Goal: Information Seeking & Learning: Learn about a topic

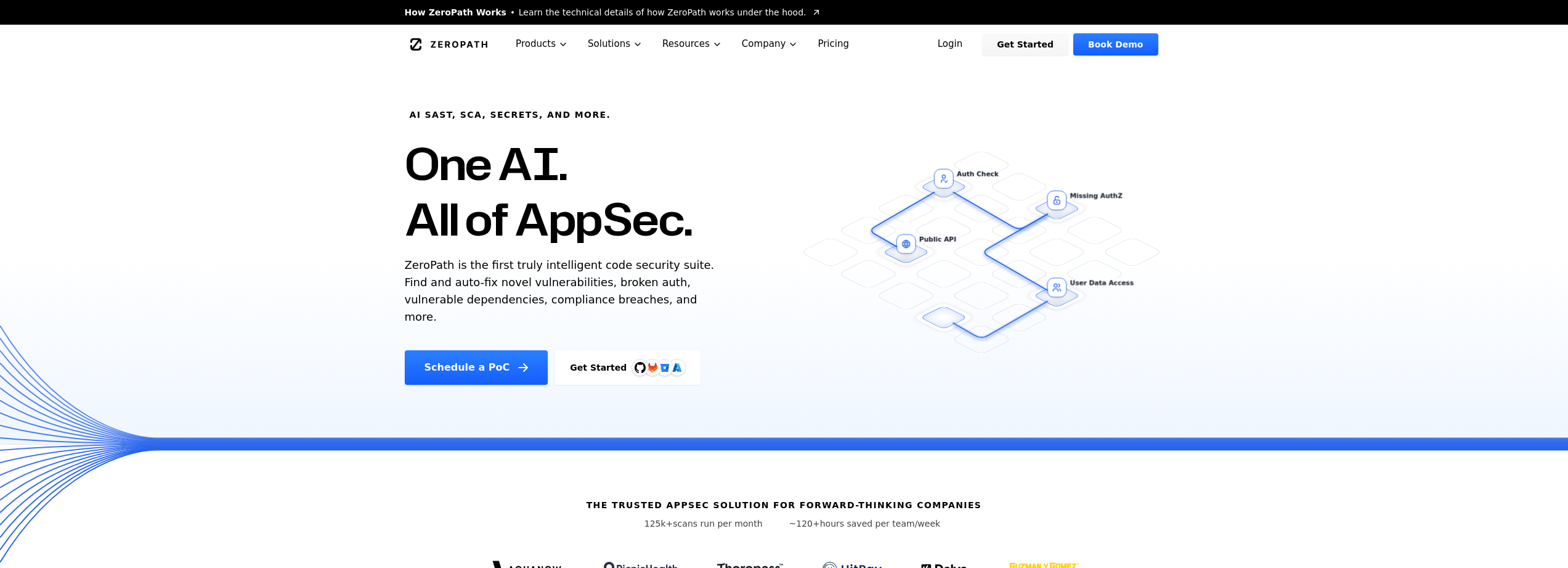
click at [971, 44] on link "Login" at bounding box center [950, 44] width 55 height 22
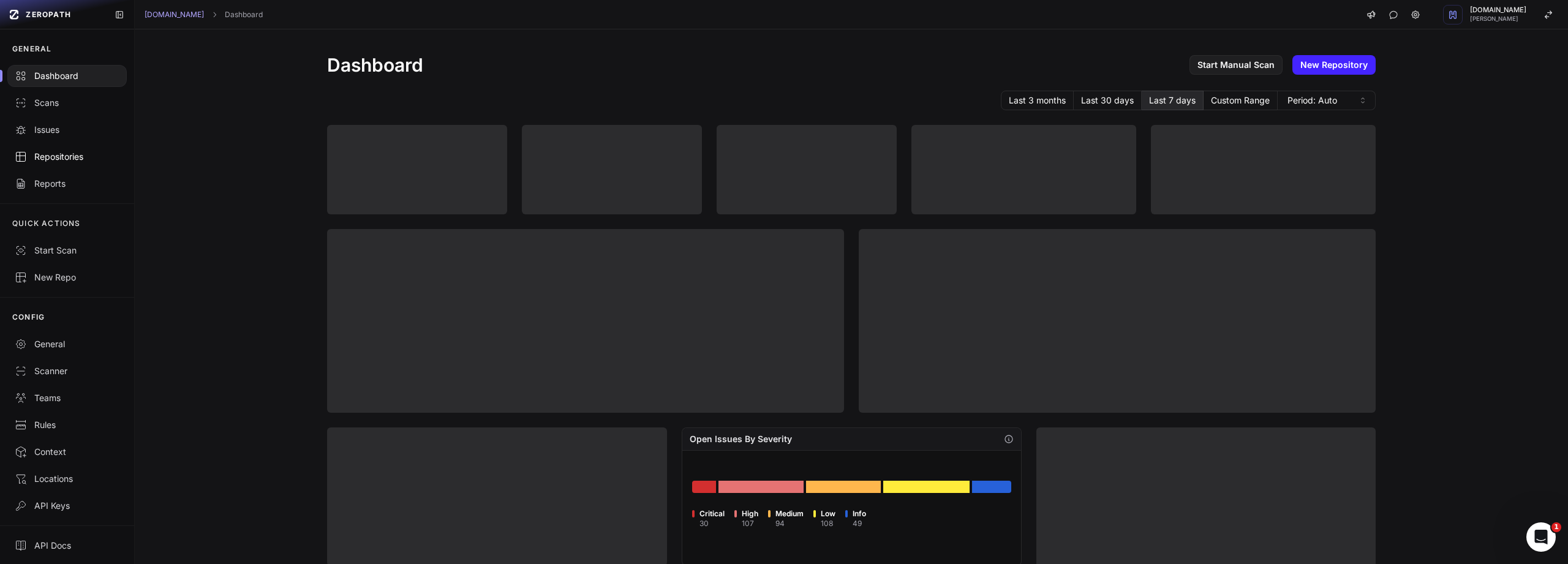
click at [49, 162] on div "Repositories" at bounding box center [67, 156] width 105 height 12
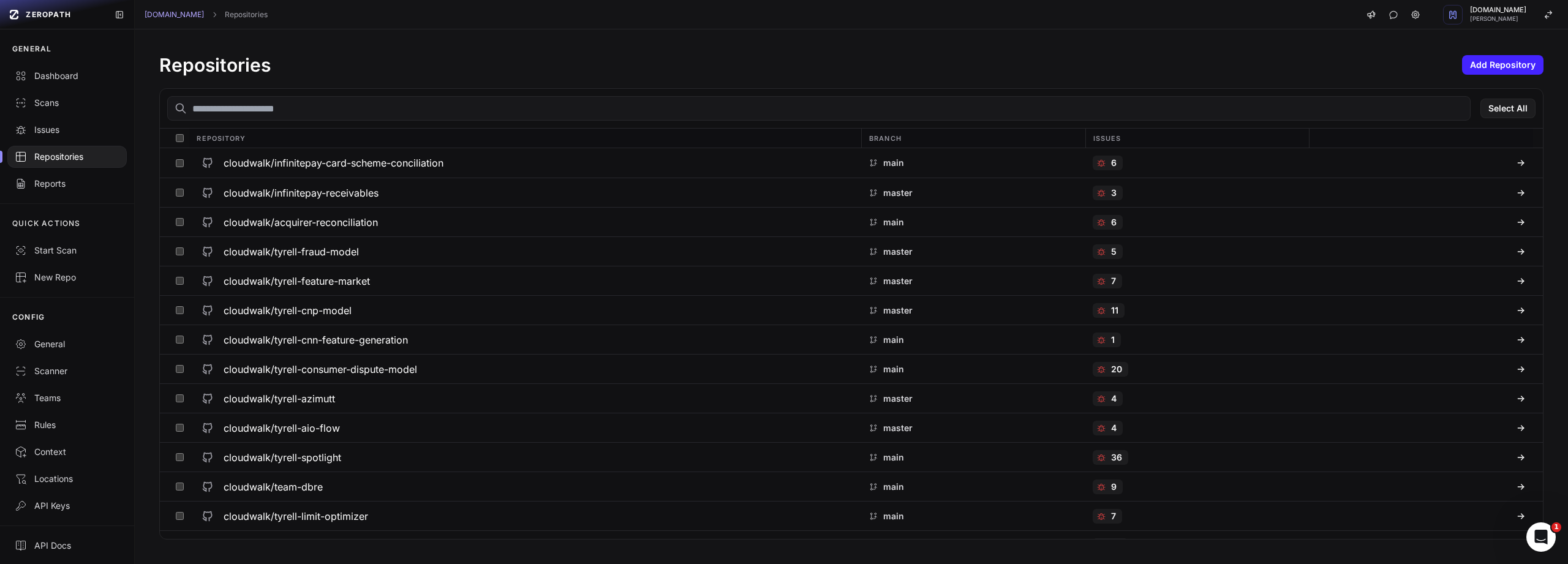
click at [394, 112] on input "text" at bounding box center [819, 108] width 1304 height 25
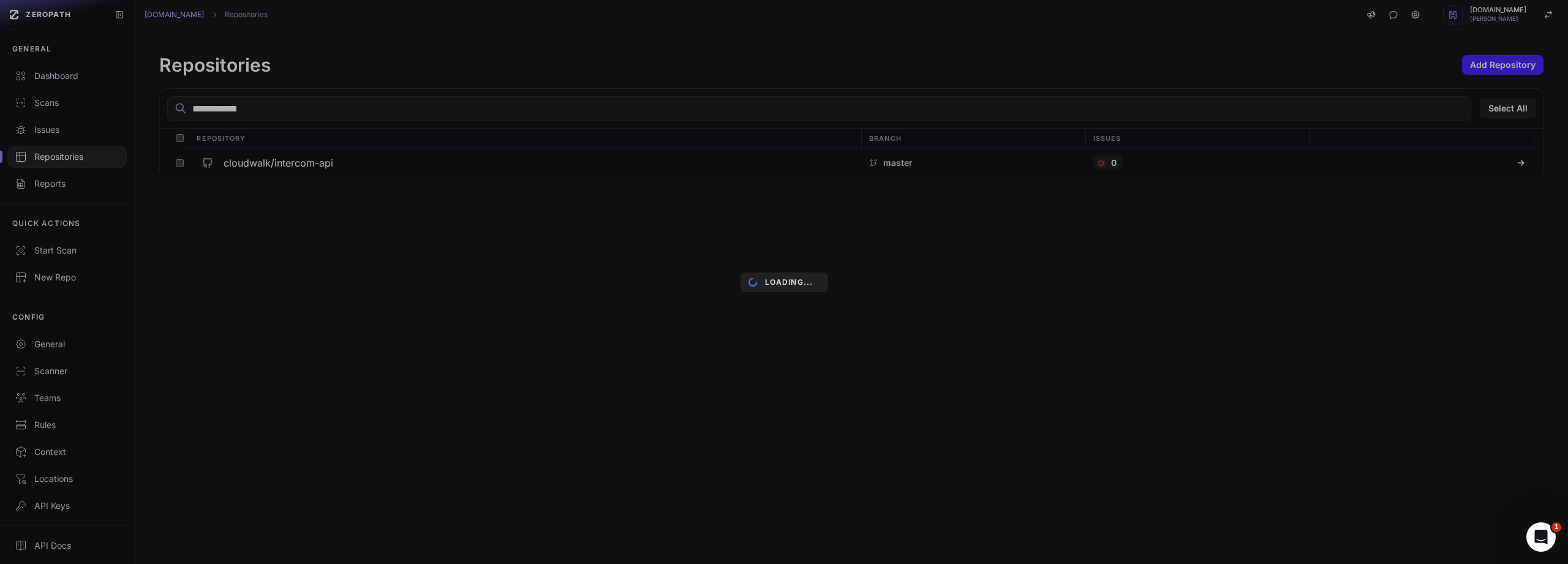
type input "**********"
click at [299, 165] on div "Loading..." at bounding box center [784, 282] width 1568 height 564
click at [299, 172] on div "Loading..." at bounding box center [784, 282] width 1568 height 564
click at [302, 164] on div "Loading..." at bounding box center [784, 282] width 1568 height 564
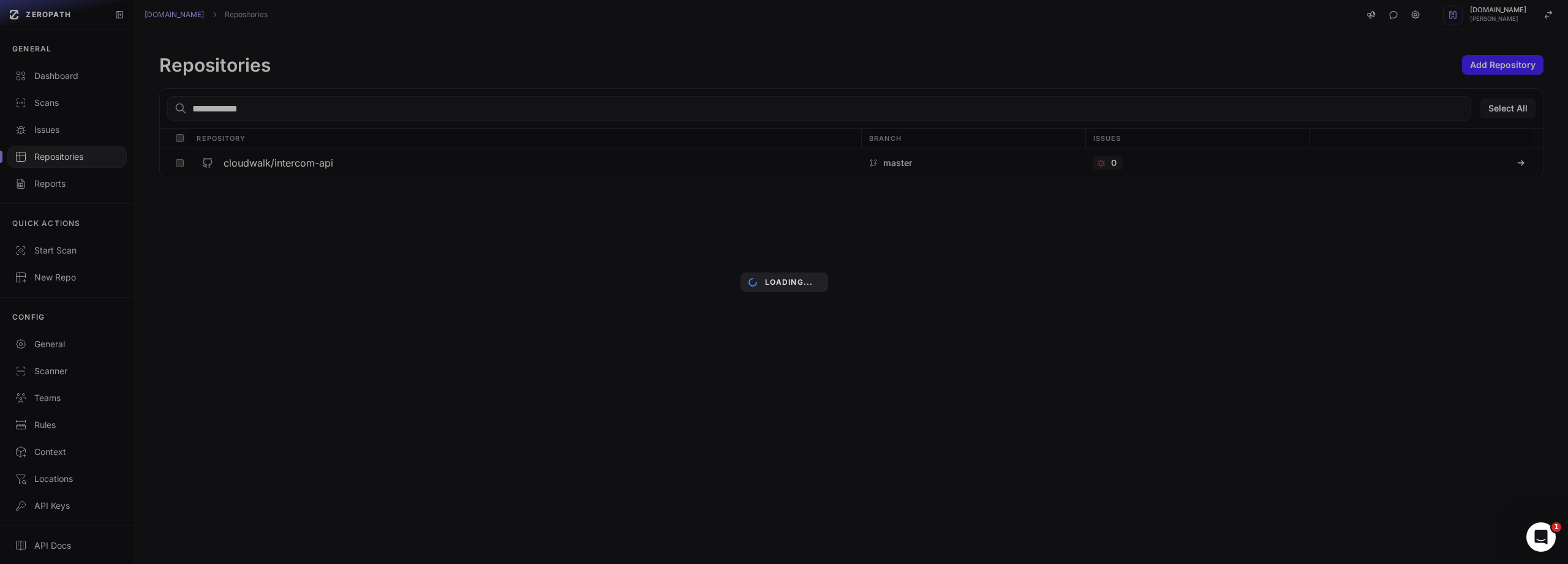
click at [540, 360] on div "Loading..." at bounding box center [784, 282] width 1568 height 564
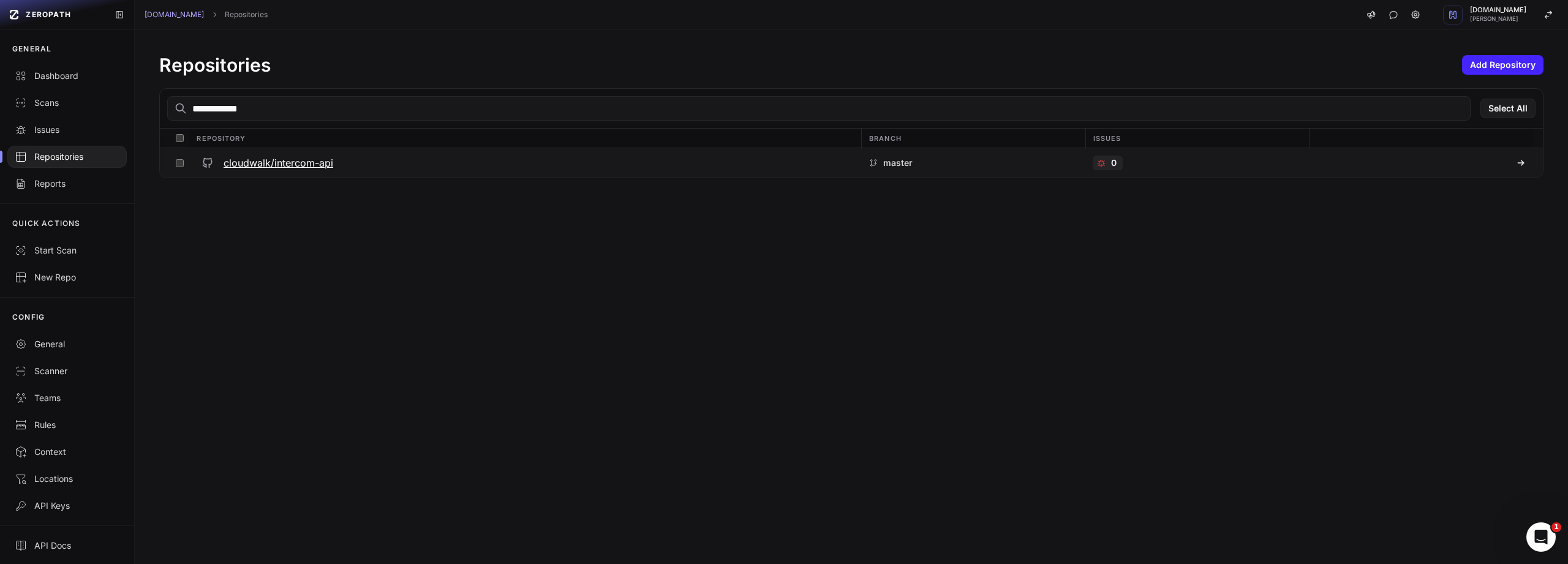
click at [1516, 167] on icon at bounding box center [1521, 163] width 10 height 10
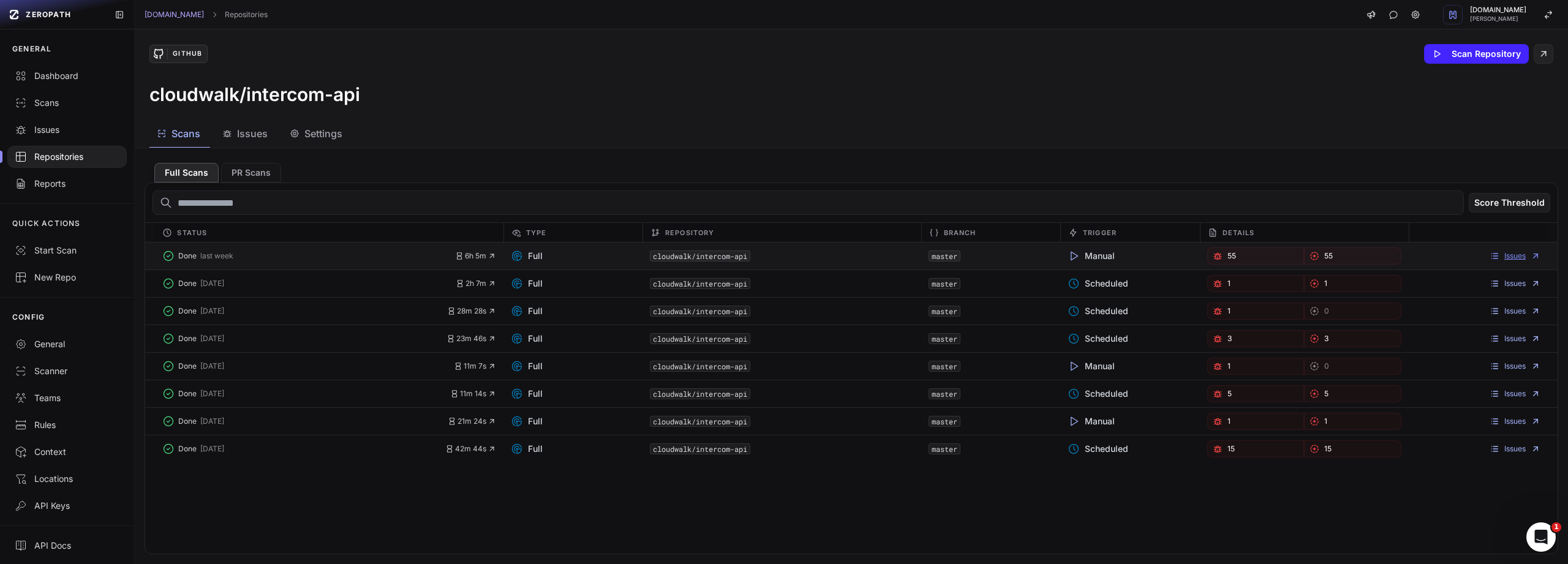
click at [1509, 255] on link "Issues" at bounding box center [1515, 256] width 51 height 10
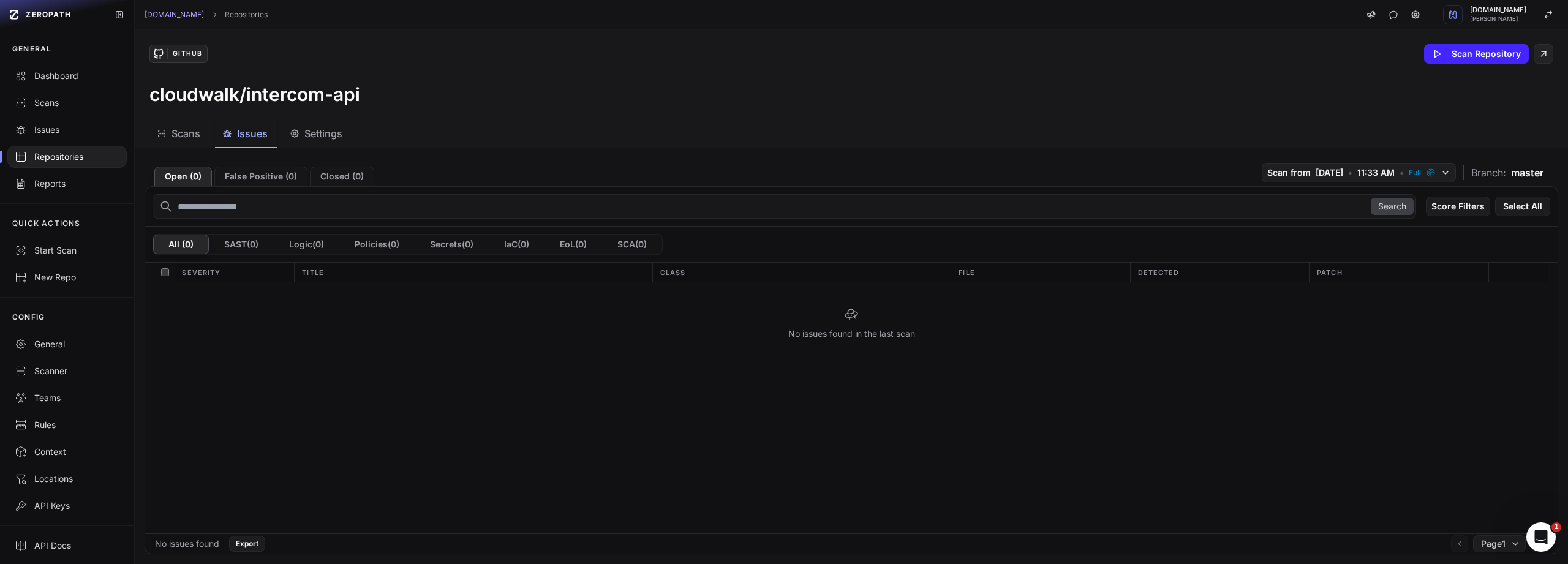
click at [271, 397] on div "No issues found in the last scan" at bounding box center [852, 408] width 1413 height 251
click at [189, 132] on span "Scans" at bounding box center [186, 133] width 29 height 15
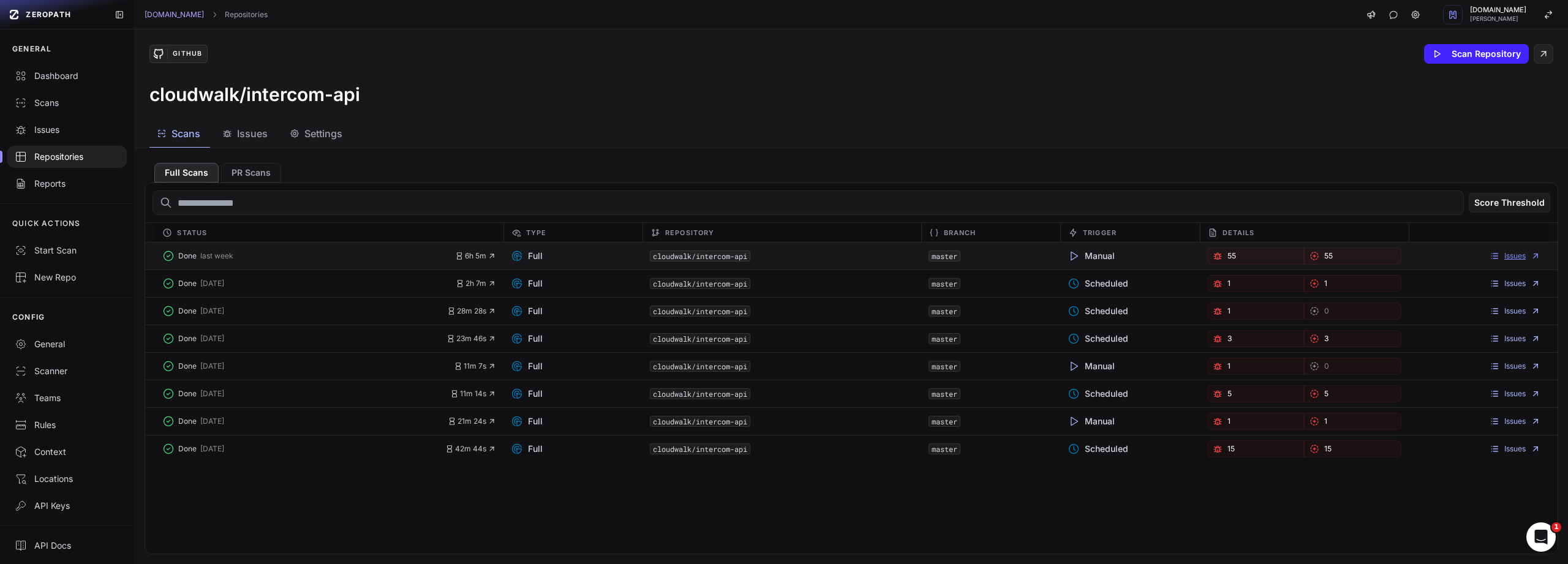
click at [1500, 258] on link "Issues" at bounding box center [1515, 256] width 51 height 10
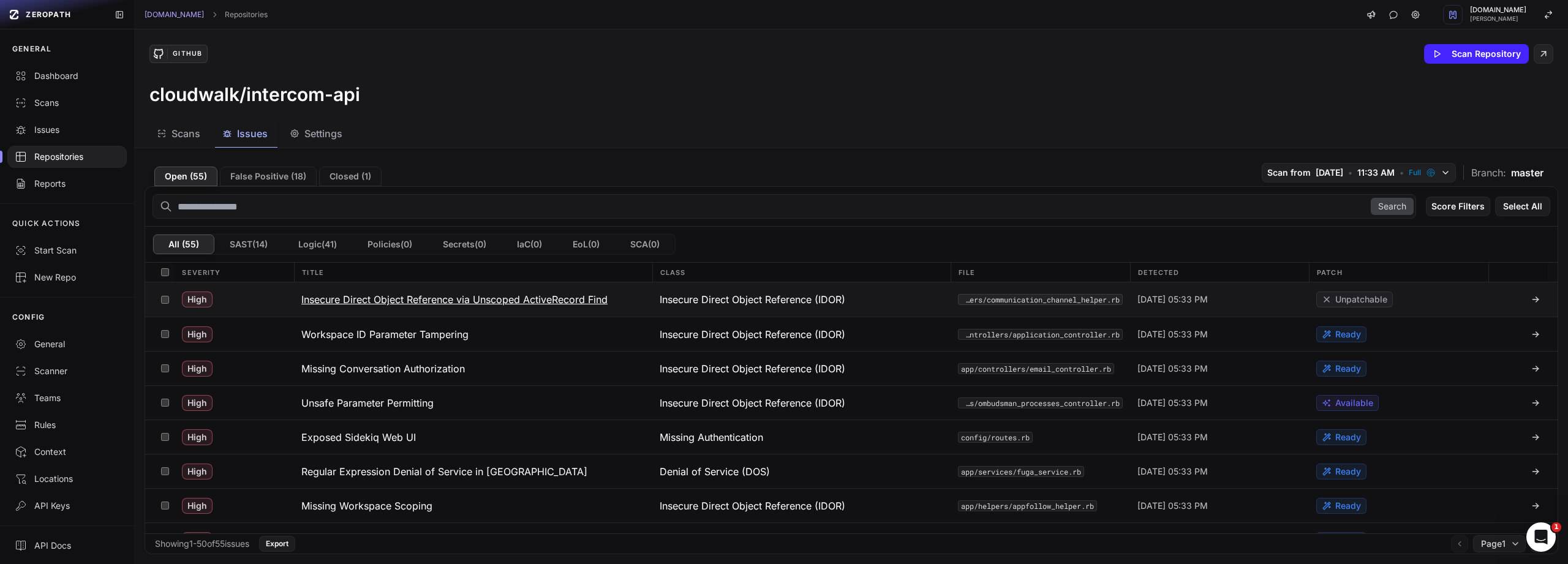
click at [371, 300] on h3 "Insecure Direct Object Reference via Unscoped ActiveRecord Find" at bounding box center [454, 299] width 306 height 15
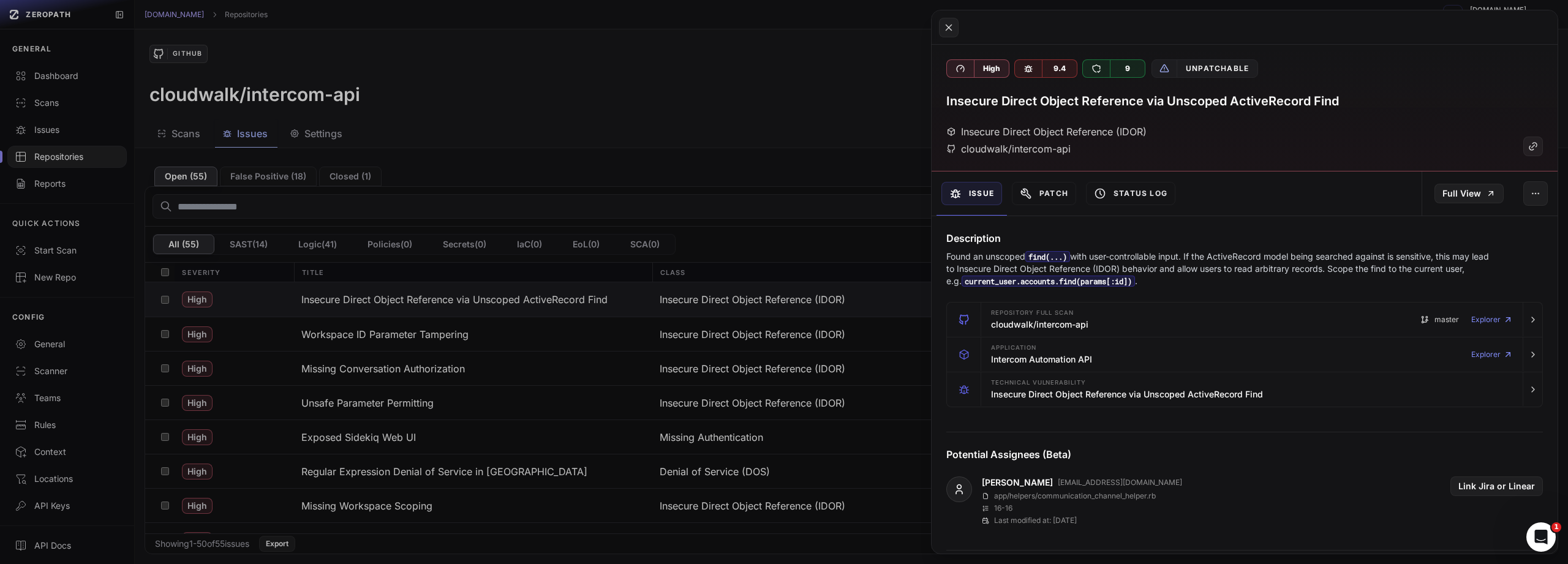
click at [405, 343] on button at bounding box center [784, 282] width 1568 height 564
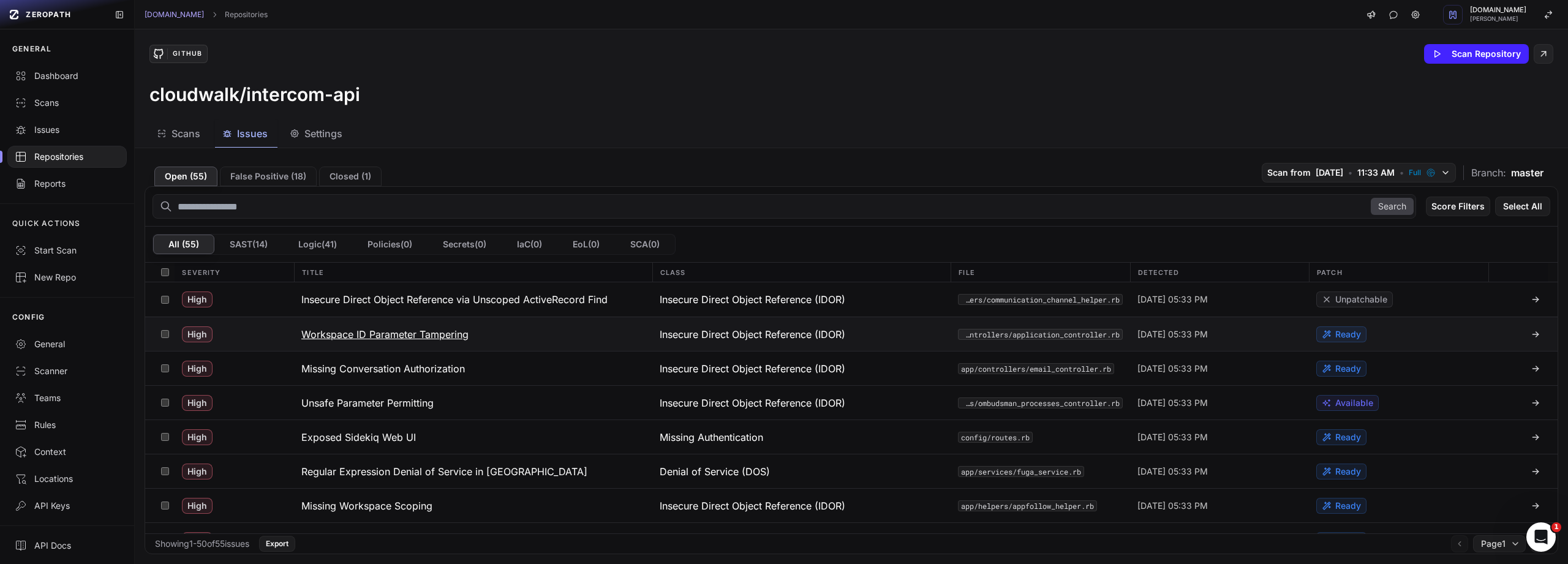
click at [425, 336] on h3 "Workspace ID Parameter Tampering" at bounding box center [384, 334] width 167 height 15
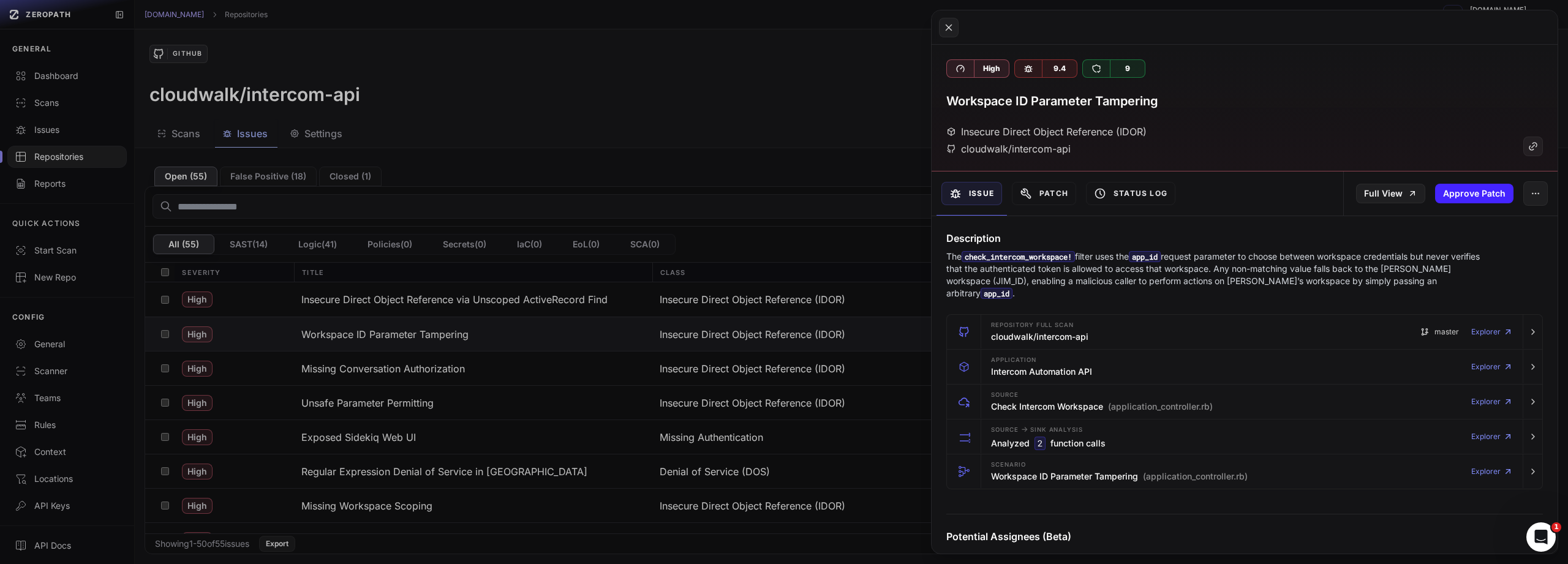
click at [413, 369] on button at bounding box center [784, 282] width 1568 height 564
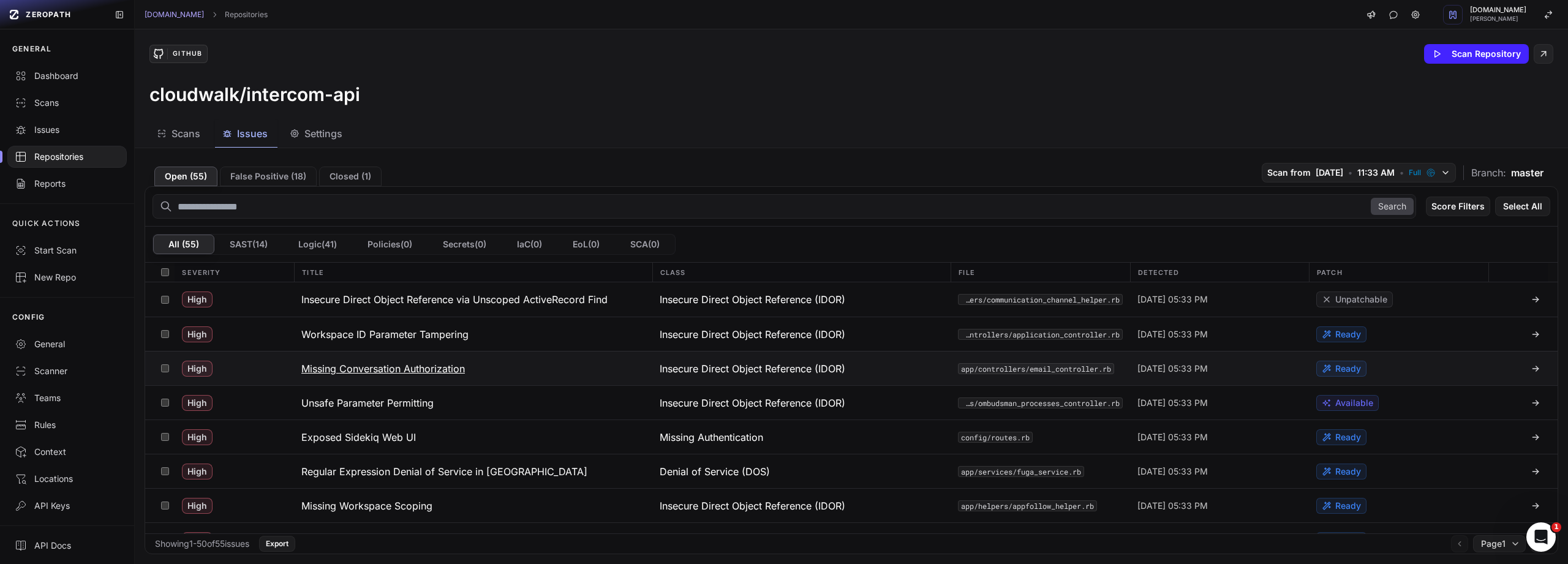
click at [407, 370] on h3 "Missing Conversation Authorization" at bounding box center [383, 368] width 163 height 15
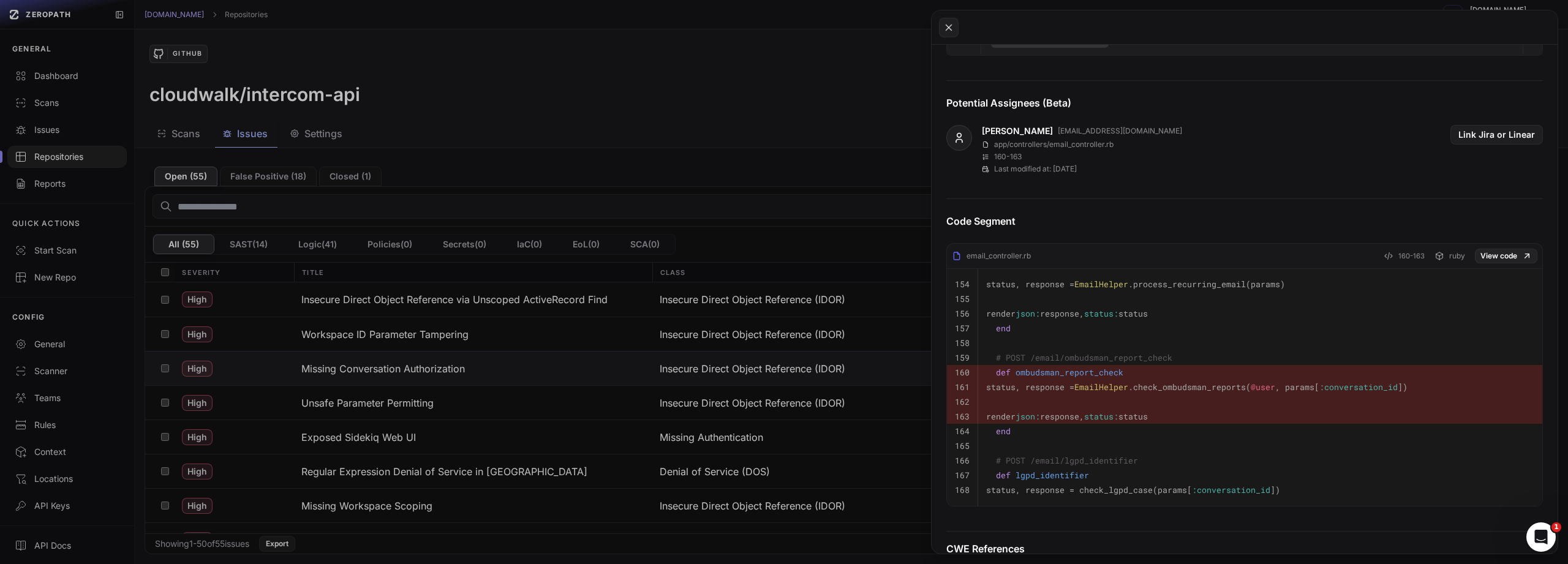
scroll to position [322, 0]
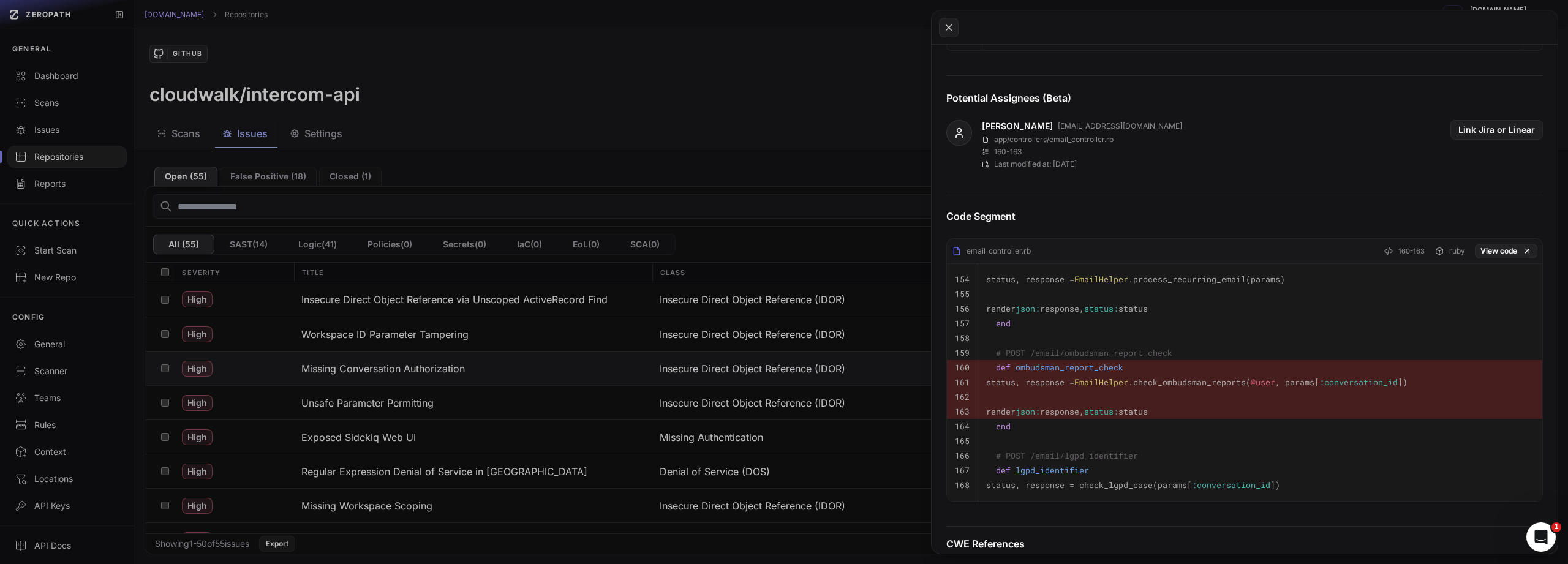
click at [410, 404] on button at bounding box center [784, 282] width 1568 height 564
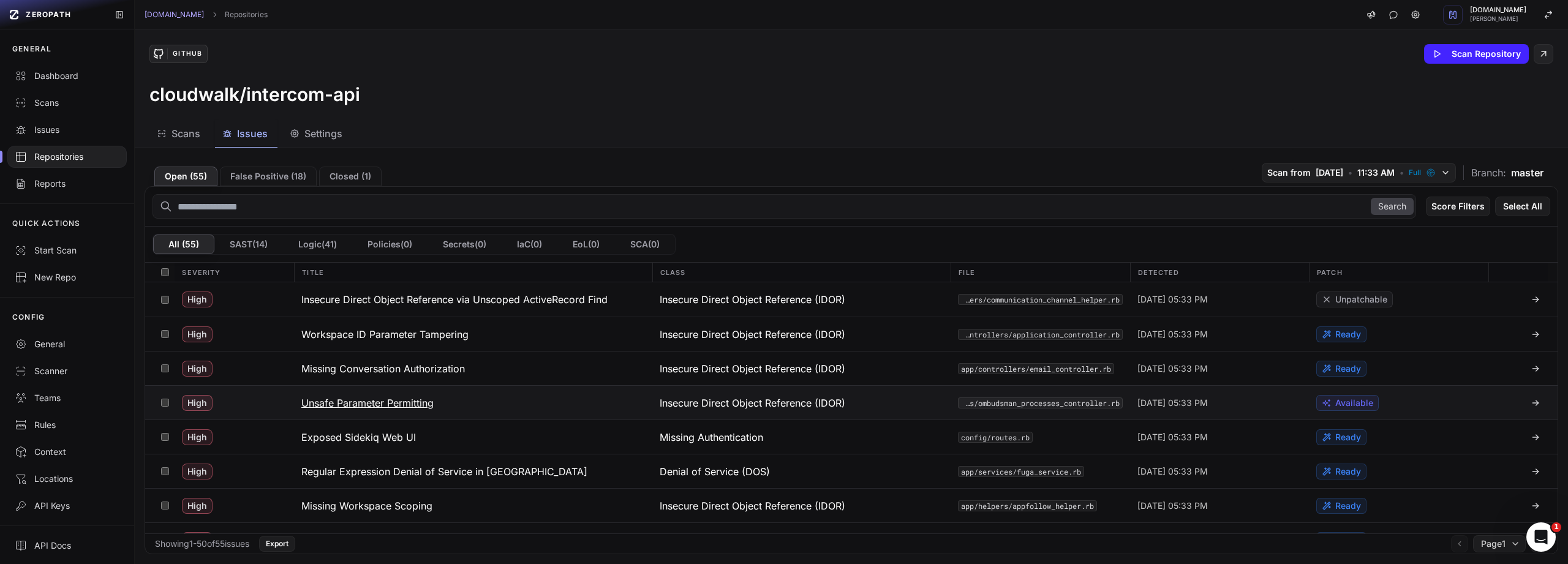
click at [407, 404] on h3 "Unsafe Parameter Permitting" at bounding box center [367, 402] width 133 height 15
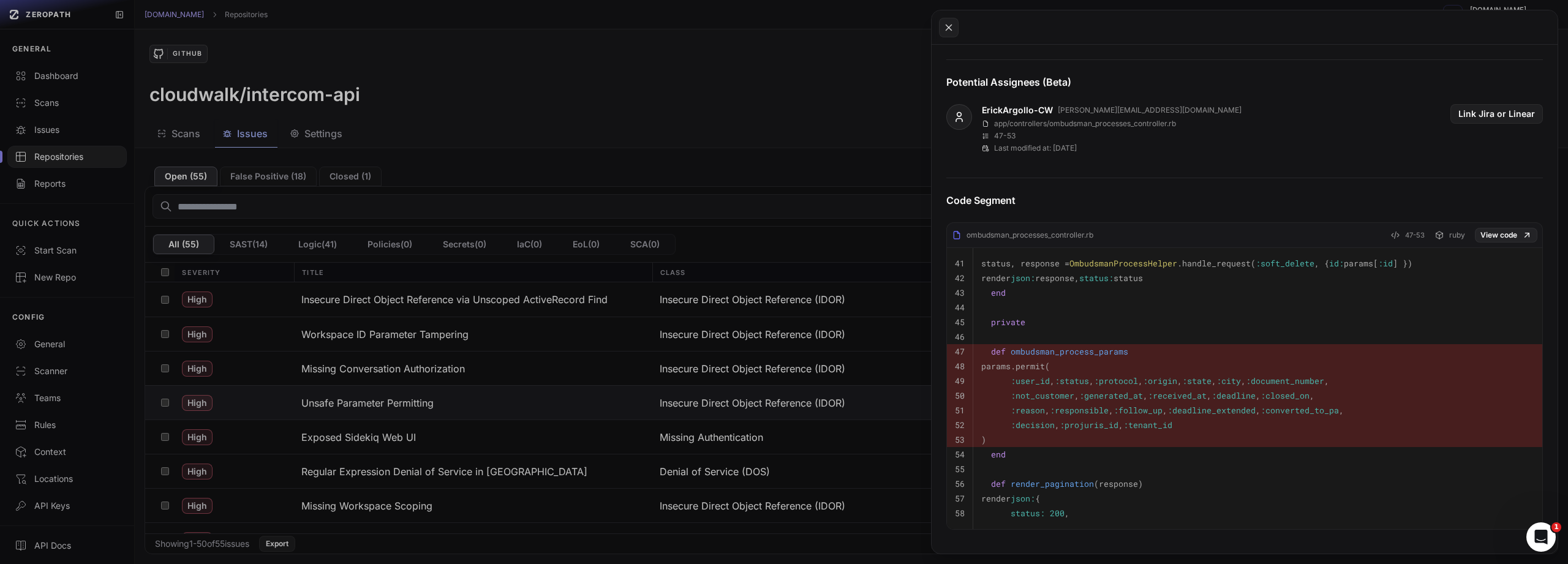
scroll to position [443, 0]
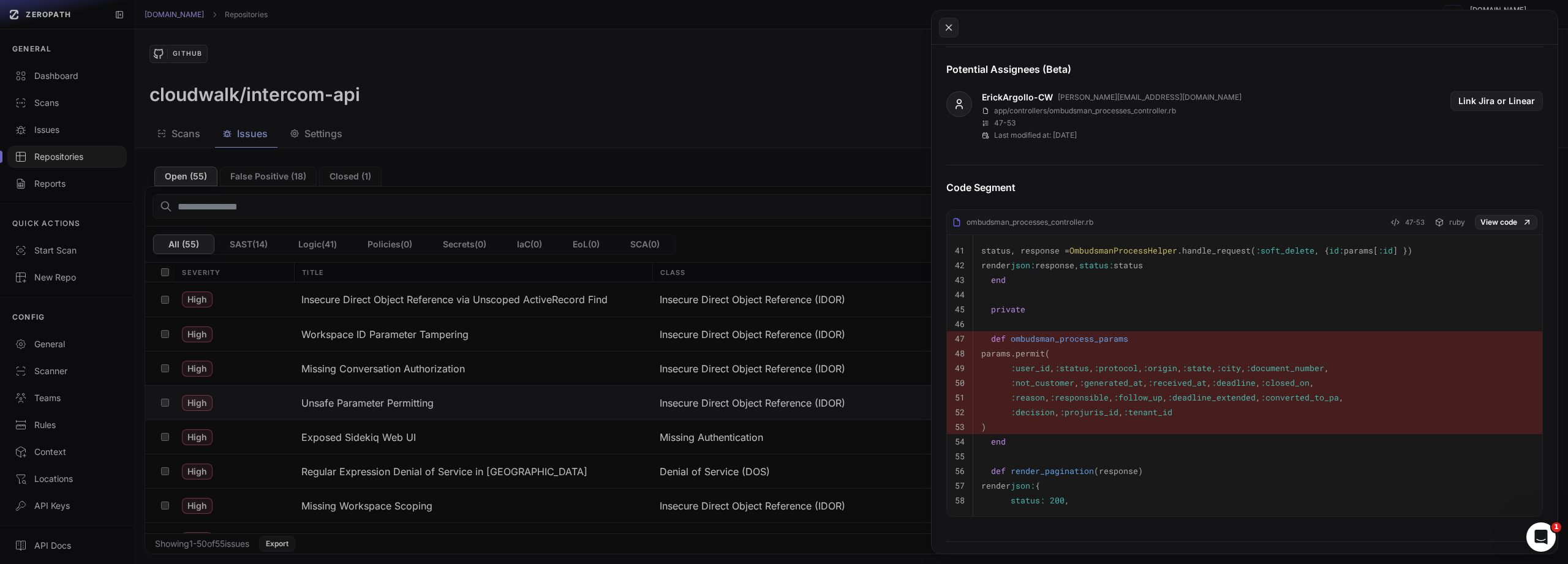
click at [396, 446] on button at bounding box center [784, 282] width 1568 height 564
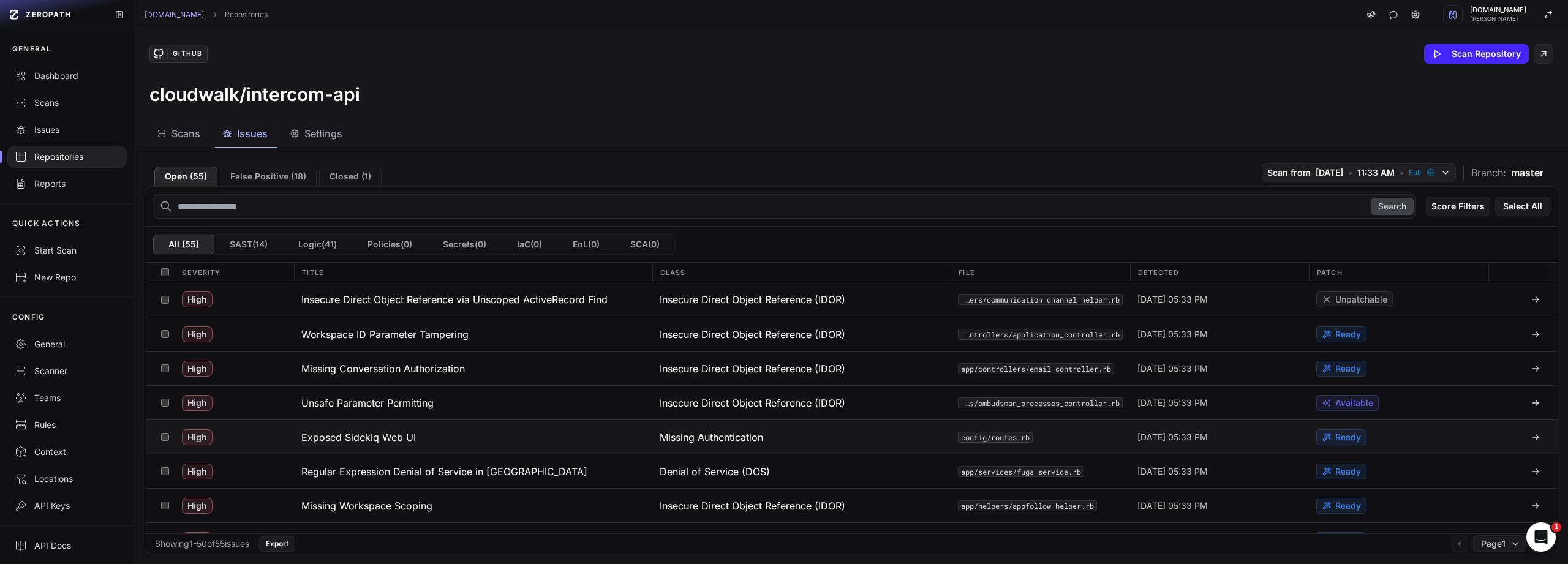
click at [395, 438] on h3 "Exposed Sidekiq Web UI" at bounding box center [358, 437] width 114 height 15
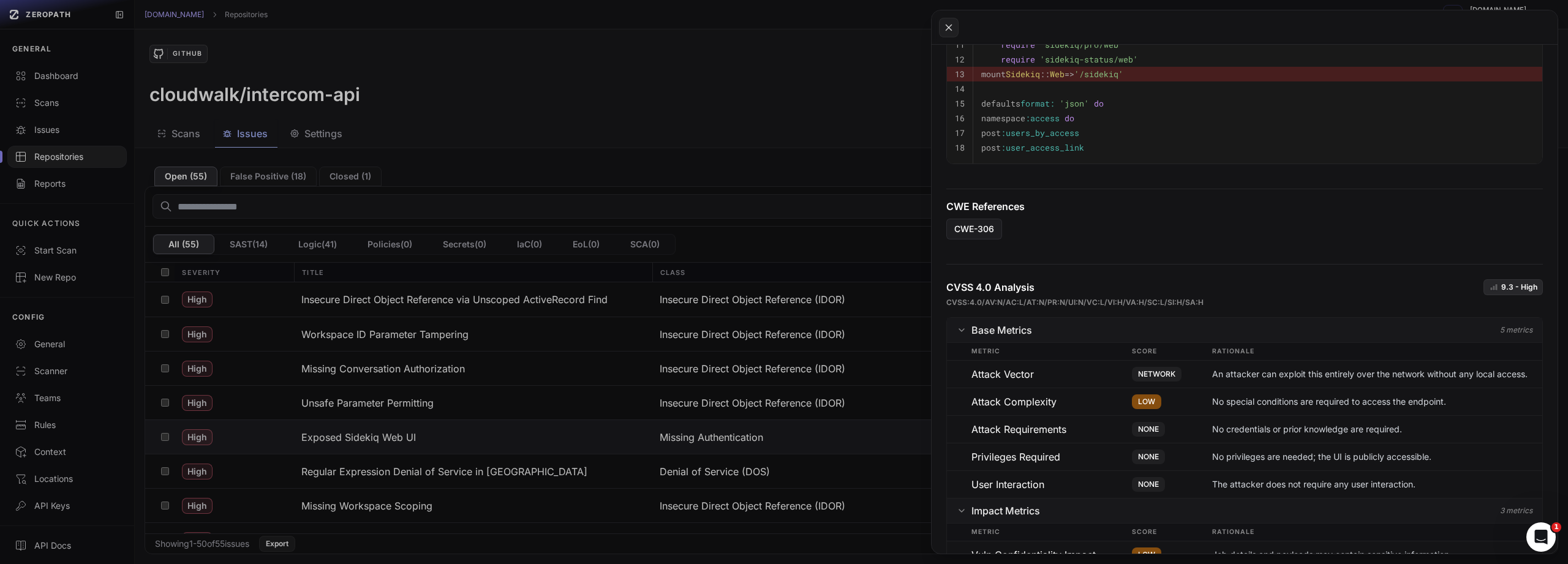
scroll to position [524, 0]
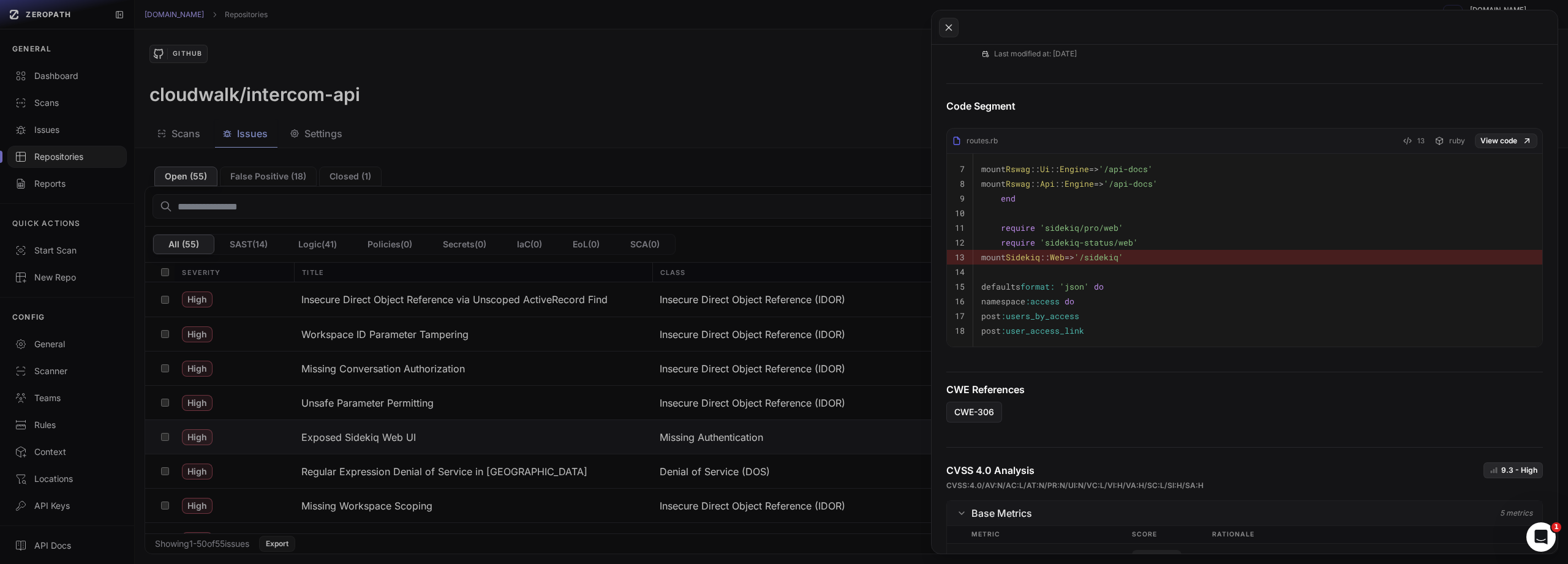
click at [334, 472] on button at bounding box center [784, 282] width 1568 height 564
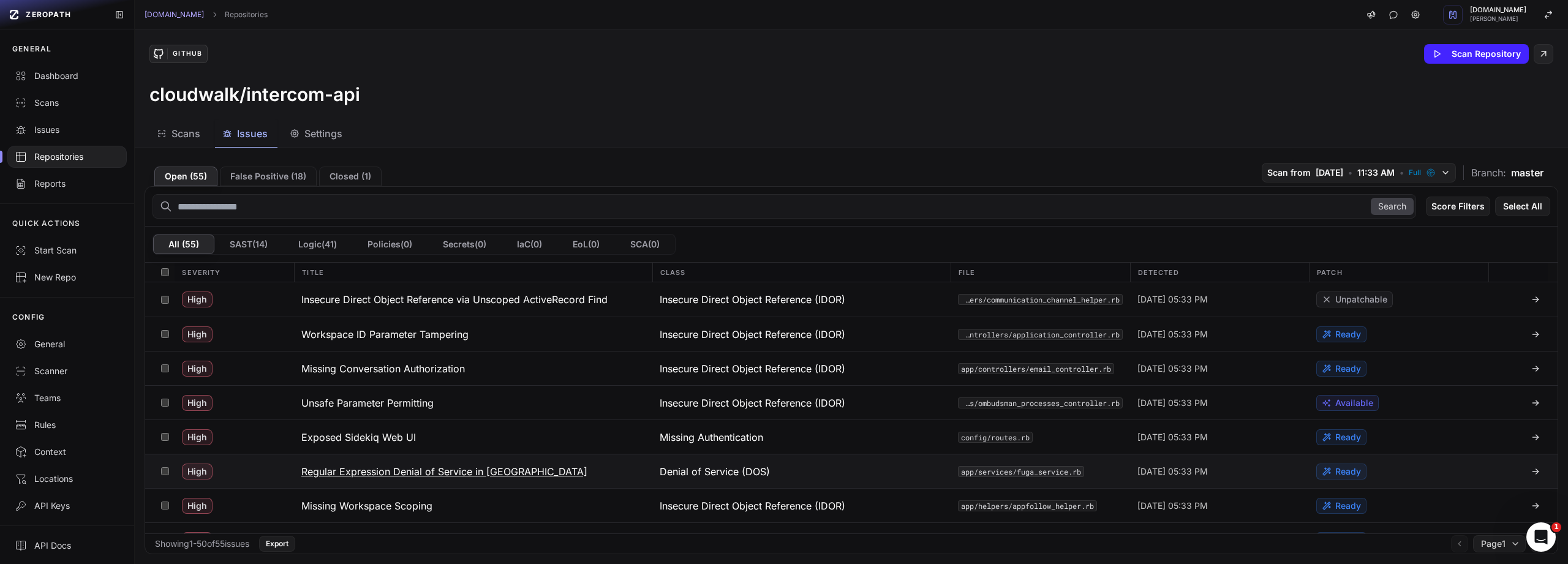
click at [333, 475] on h3 "Regular Expression Denial of Service in [GEOGRAPHIC_DATA]" at bounding box center [444, 471] width 286 height 15
